Goal: Task Accomplishment & Management: Use online tool/utility

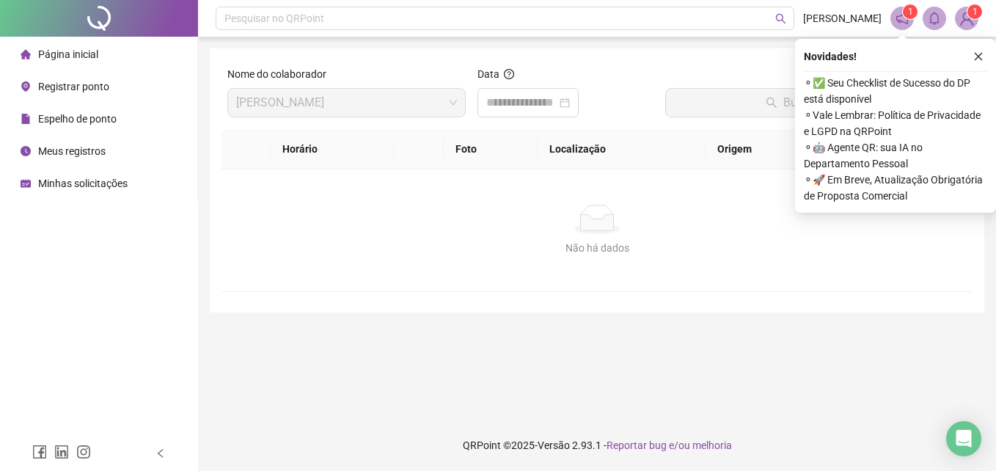
click at [70, 84] on span "Registrar ponto" at bounding box center [73, 87] width 71 height 12
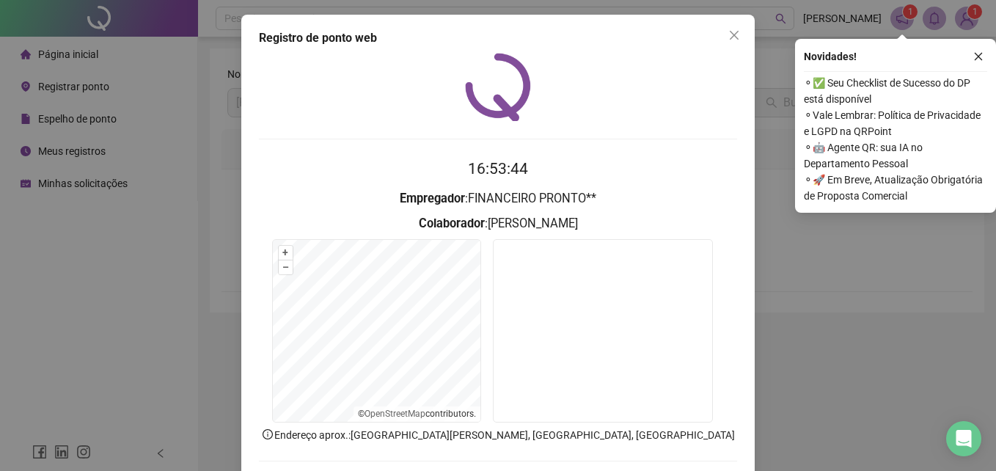
scroll to position [70, 0]
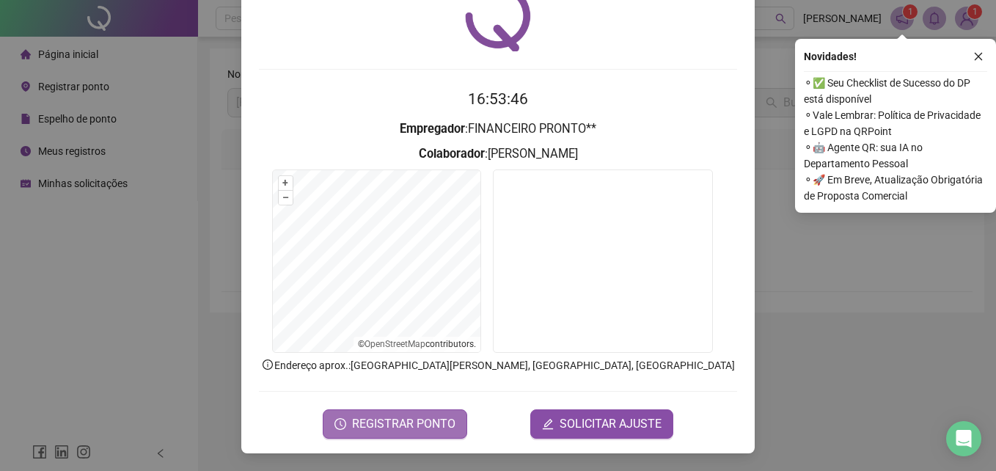
click at [396, 419] on span "REGISTRAR PONTO" at bounding box center [403, 424] width 103 height 18
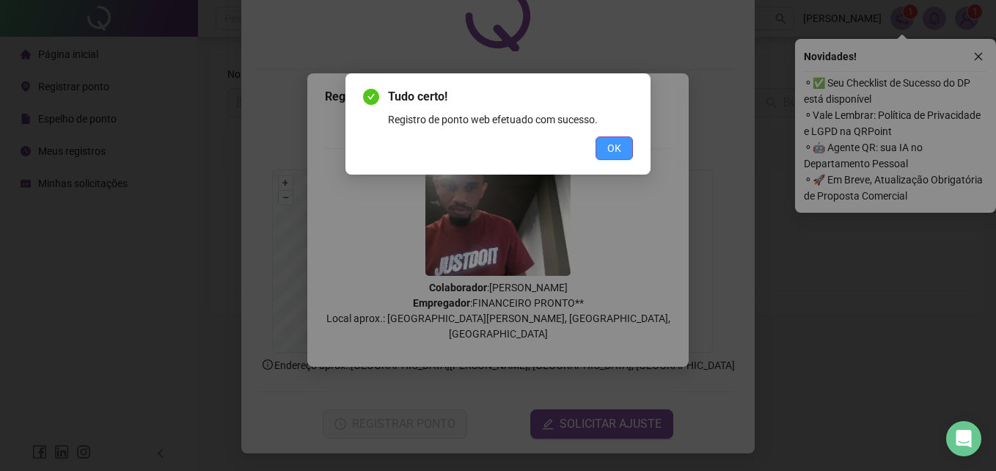
click at [618, 152] on span "OK" at bounding box center [614, 148] width 14 height 16
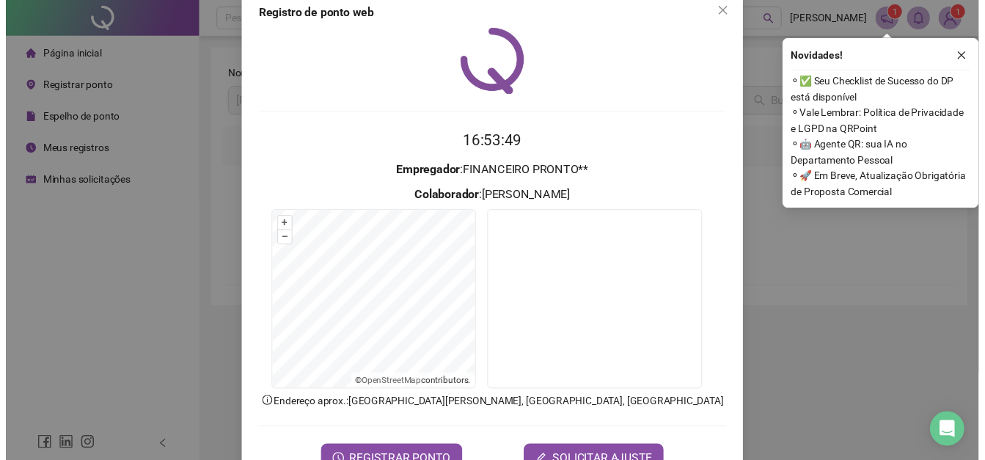
scroll to position [0, 0]
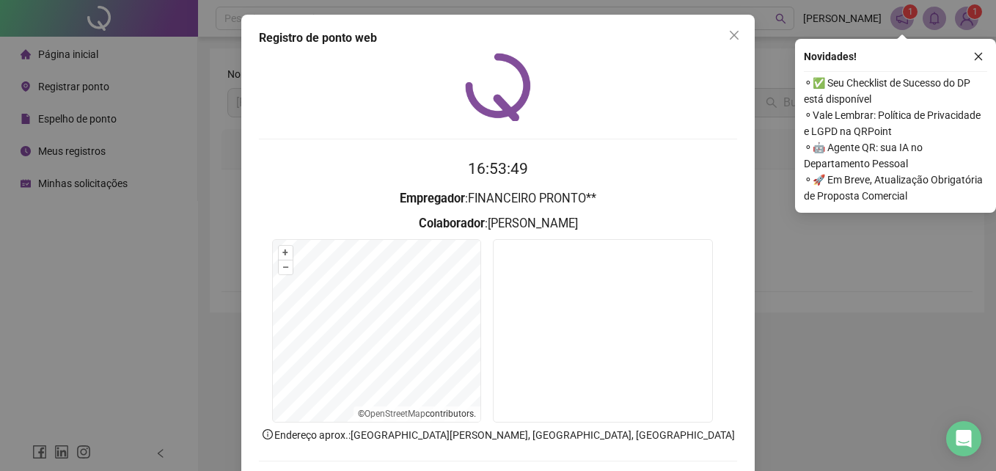
click at [730, 34] on icon "close" at bounding box center [734, 35] width 12 height 12
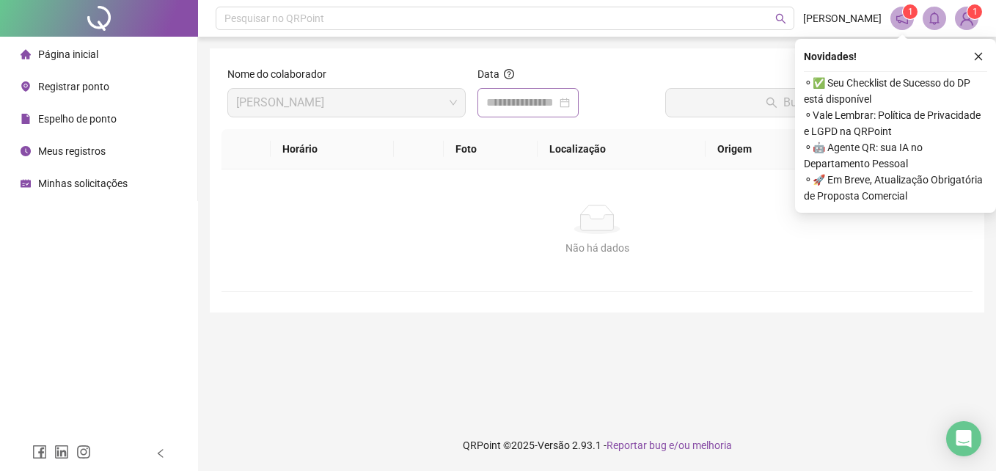
click at [570, 106] on div at bounding box center [528, 103] width 84 height 18
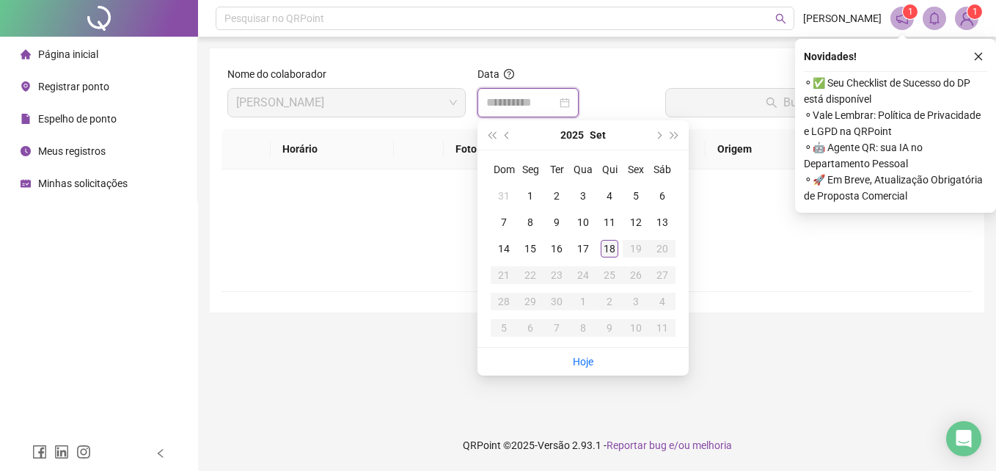
type input "**********"
click at [607, 238] on td "18" at bounding box center [609, 248] width 26 height 26
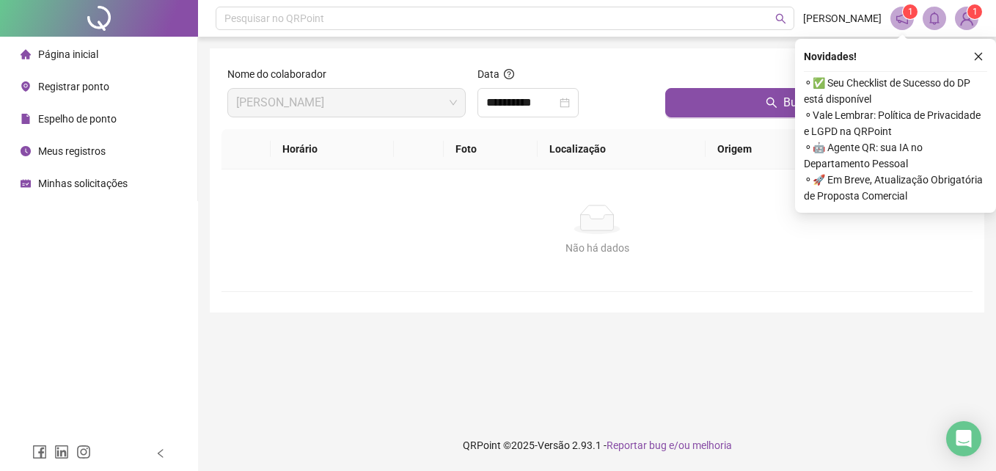
click at [770, 87] on div at bounding box center [816, 77] width 302 height 22
click at [770, 103] on icon "search" at bounding box center [772, 103] width 12 height 12
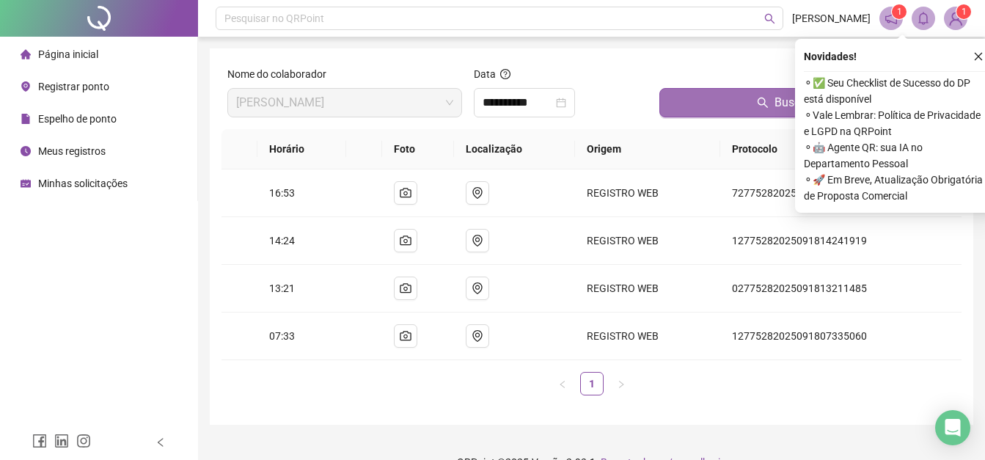
click at [770, 101] on button "Buscar registros" at bounding box center [808, 102] width 296 height 29
